Goal: Find specific page/section

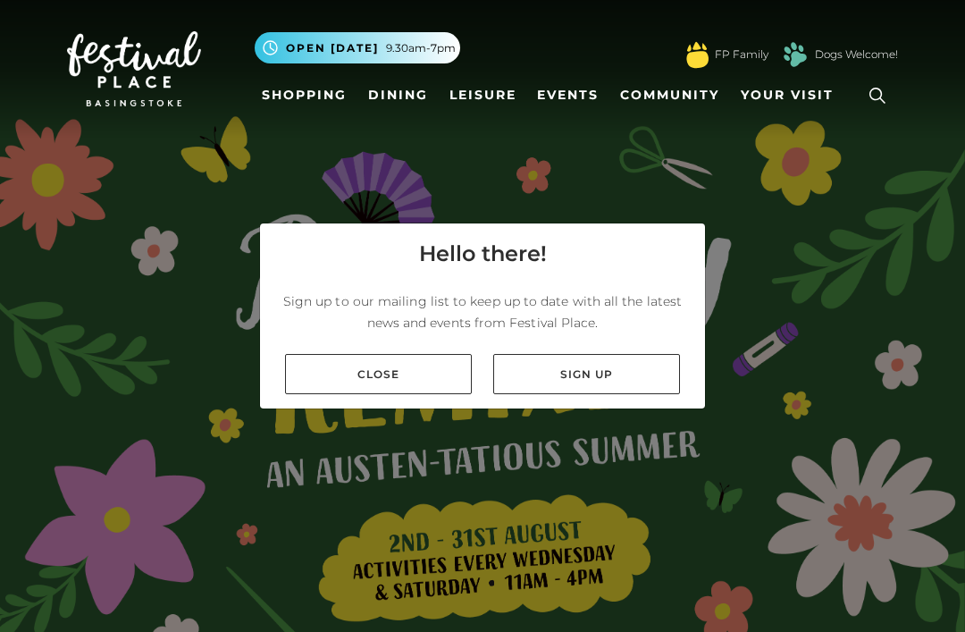
click at [425, 394] on link "Close" at bounding box center [378, 374] width 187 height 40
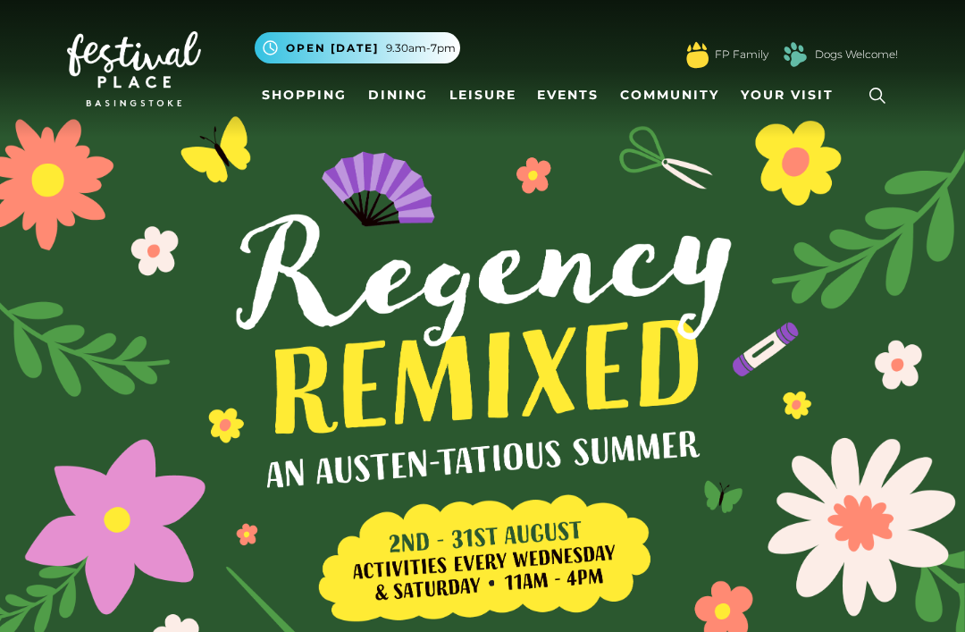
click at [317, 83] on link "Shopping" at bounding box center [304, 95] width 99 height 33
click at [414, 80] on link "Dining" at bounding box center [398, 95] width 74 height 33
click at [411, 99] on link "Dining" at bounding box center [398, 95] width 74 height 33
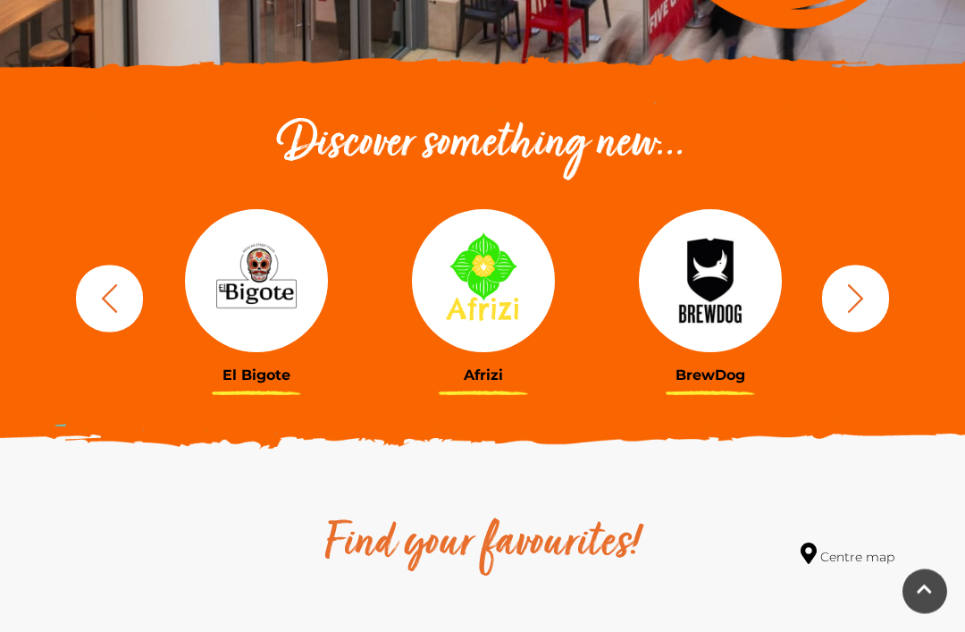
scroll to position [545, 0]
click at [873, 293] on button "button" at bounding box center [855, 297] width 67 height 67
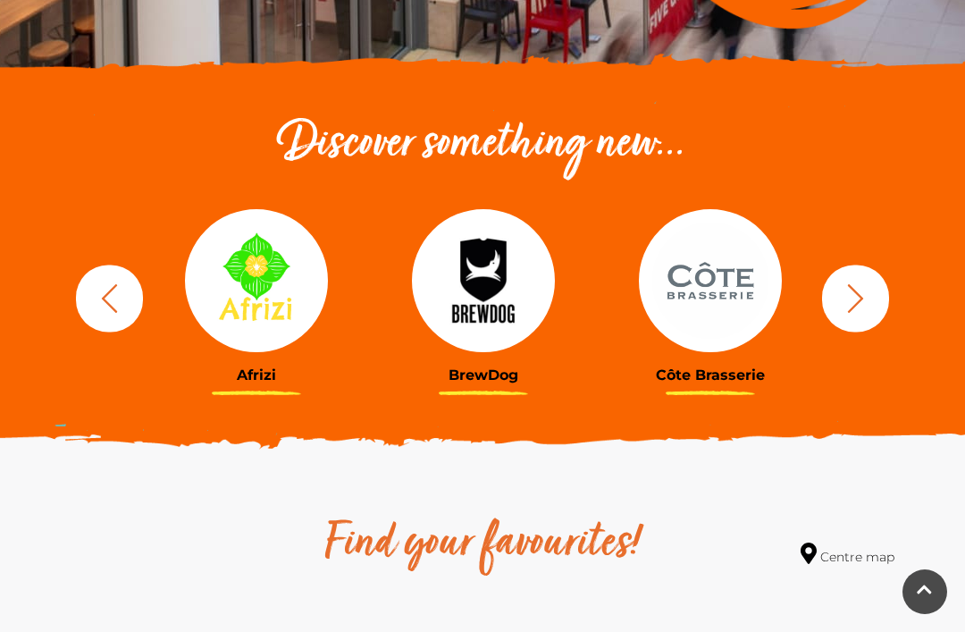
click at [853, 312] on icon "button" at bounding box center [855, 297] width 33 height 33
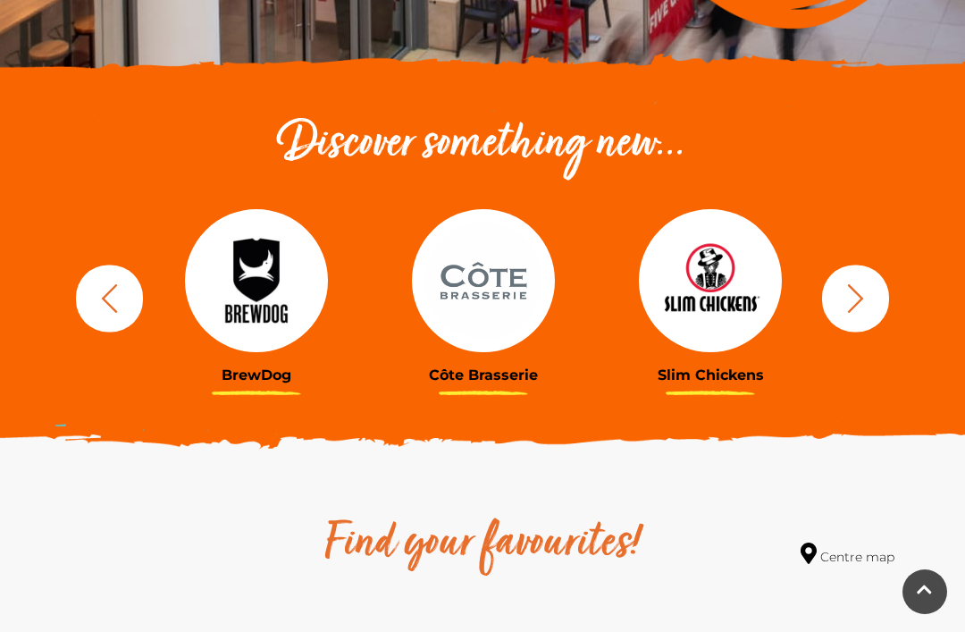
click at [874, 307] on button "button" at bounding box center [855, 297] width 67 height 67
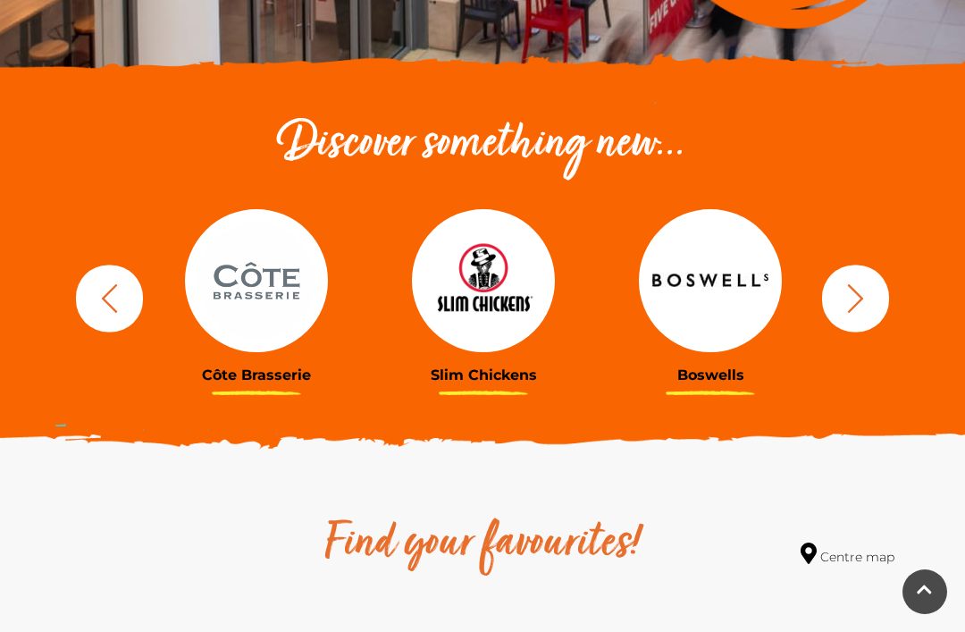
click at [858, 304] on icon "button" at bounding box center [856, 297] width 16 height 29
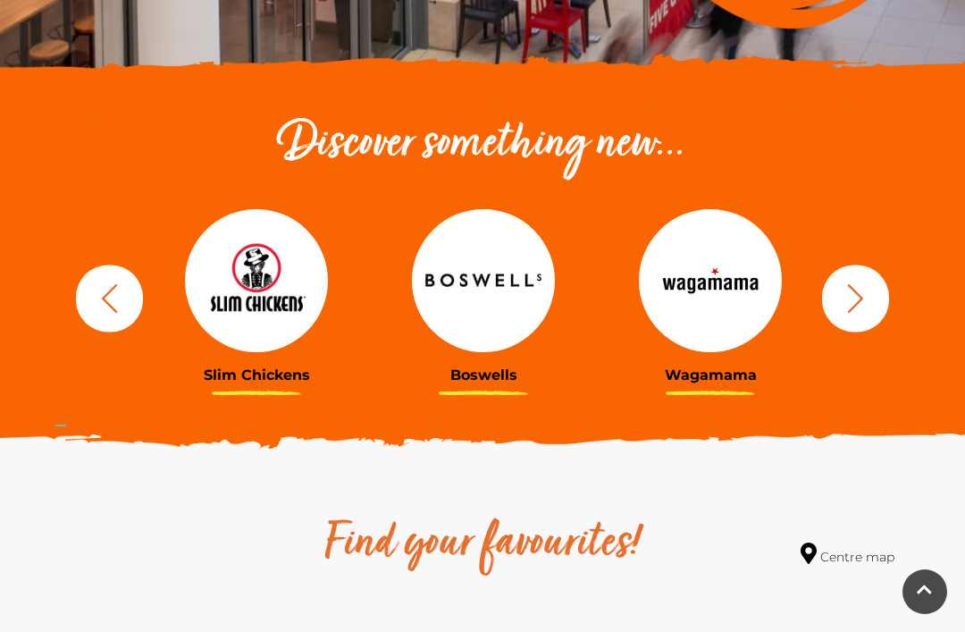
click at [872, 301] on button "button" at bounding box center [855, 297] width 67 height 67
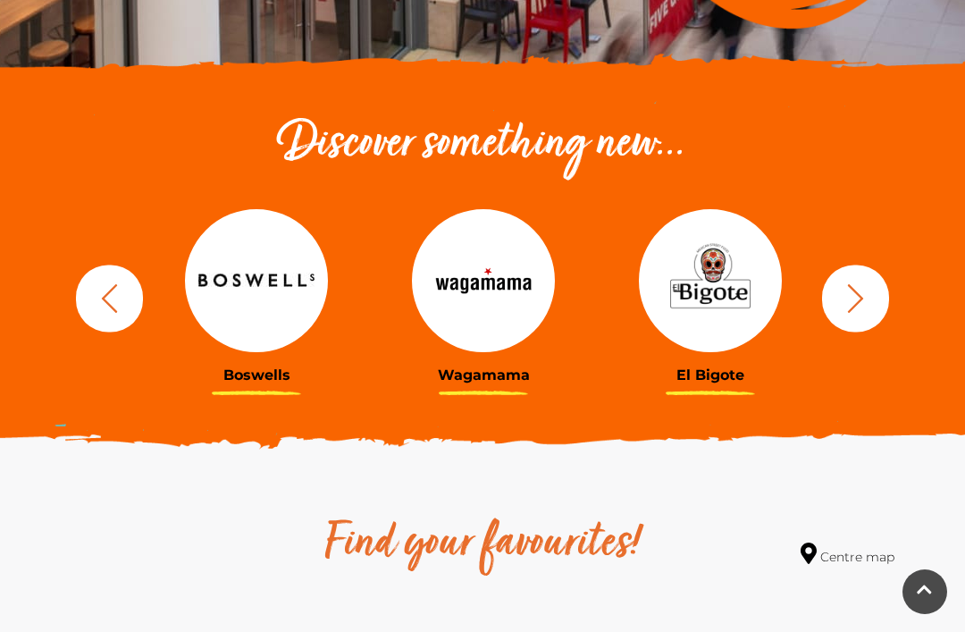
click at [873, 309] on button "button" at bounding box center [855, 297] width 67 height 67
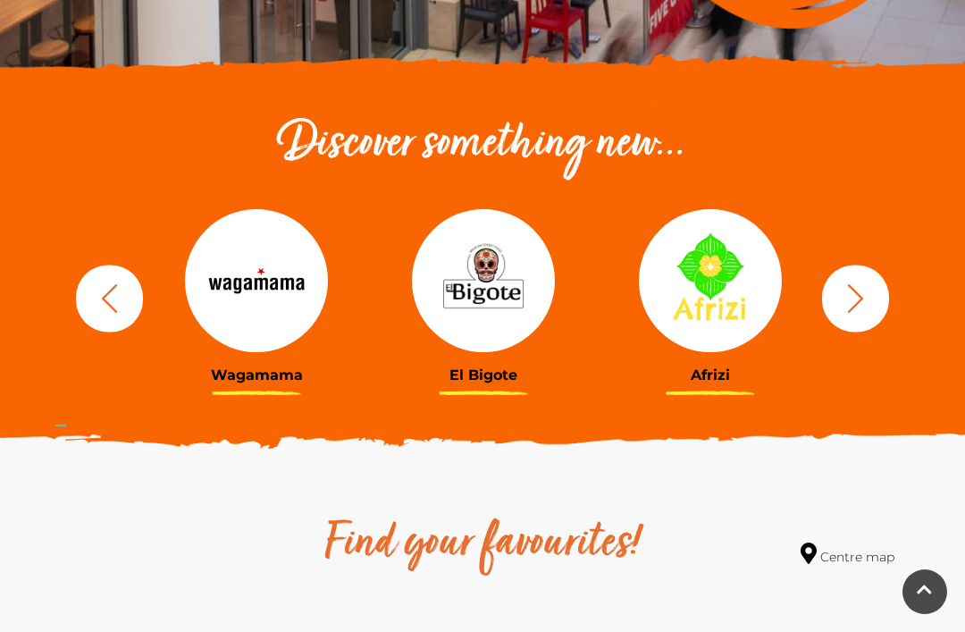
click at [861, 315] on button "button" at bounding box center [855, 297] width 67 height 67
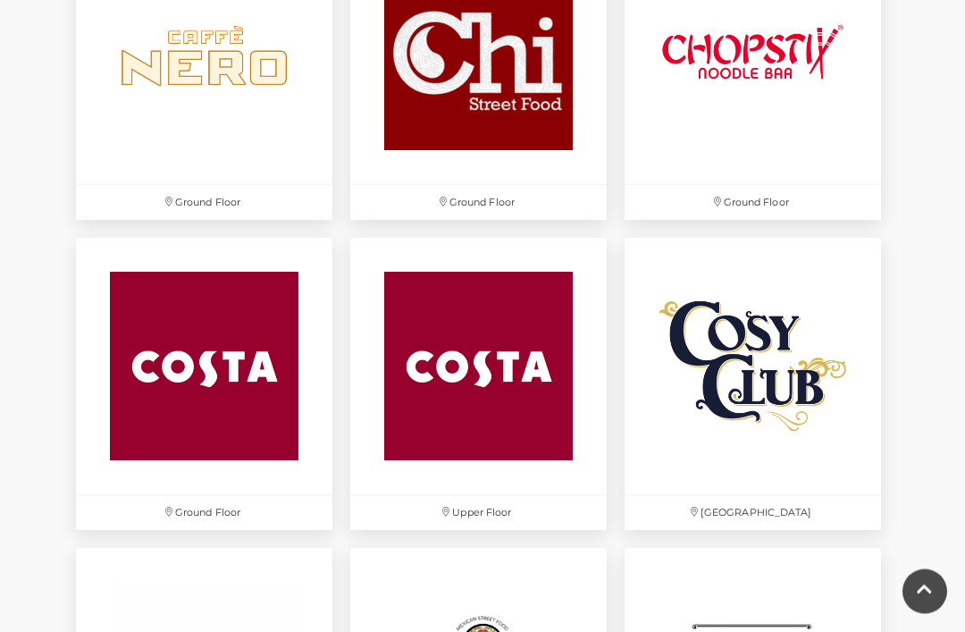
scroll to position [2189, 0]
click at [814, 389] on img at bounding box center [752, 366] width 256 height 256
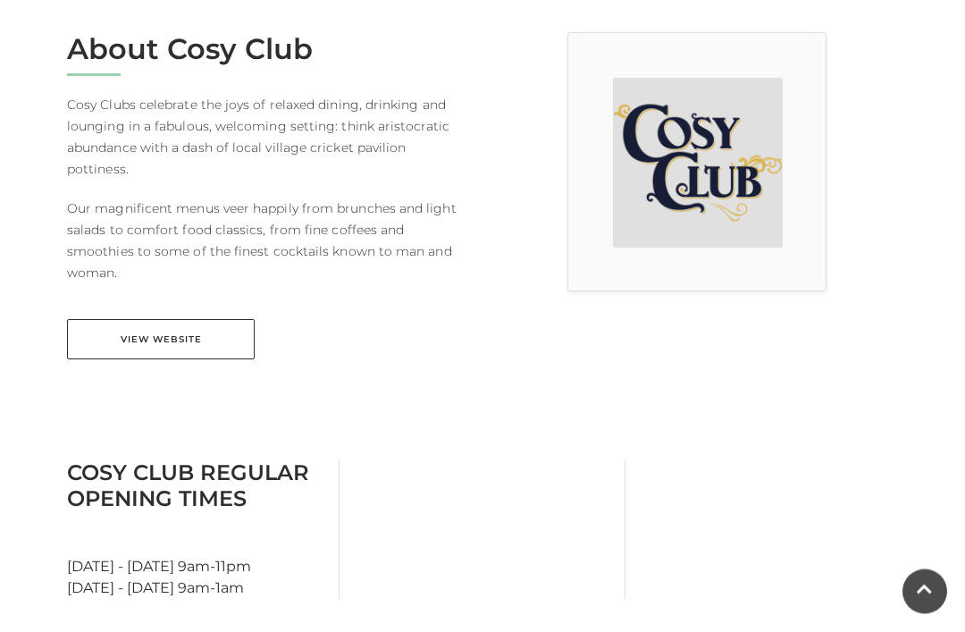
scroll to position [486, 0]
click at [182, 319] on link "View Website" at bounding box center [161, 339] width 188 height 40
